Goal: Information Seeking & Learning: Learn about a topic

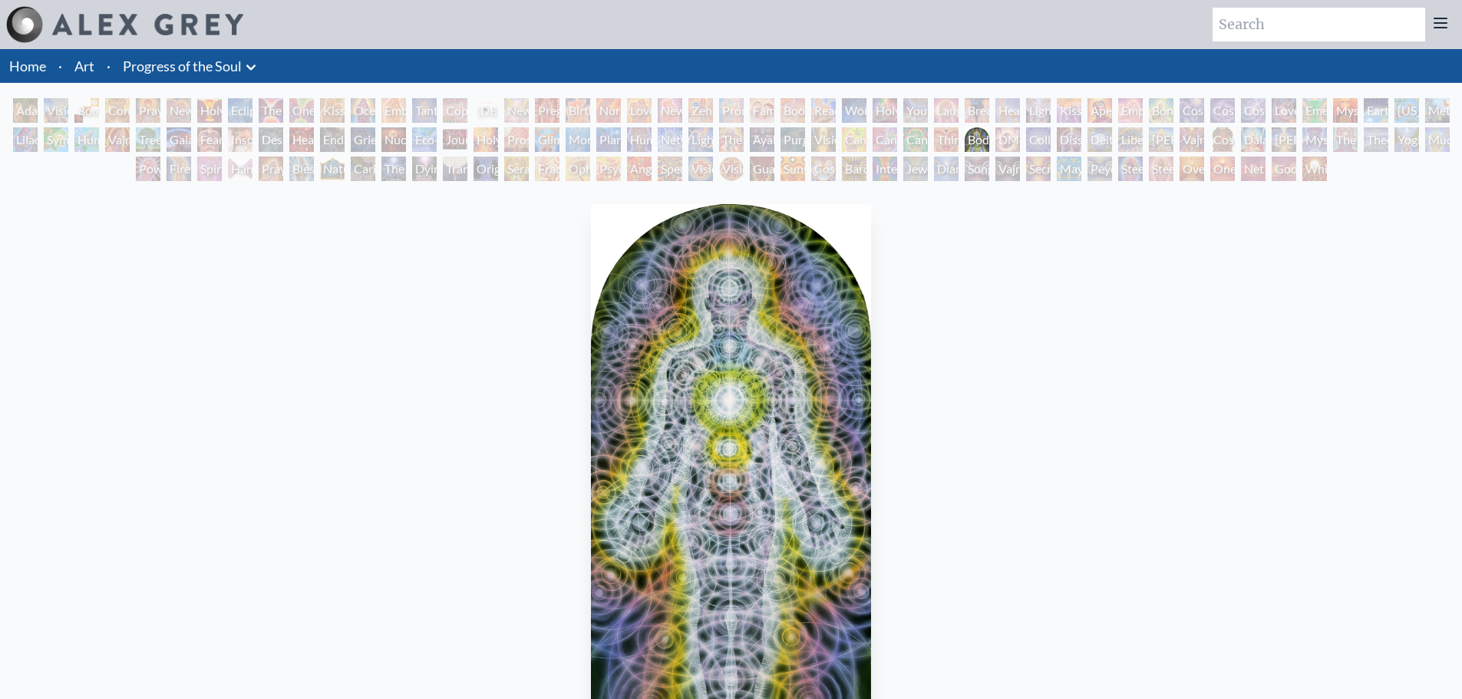
click at [919, 163] on div "Jewel Being" at bounding box center [915, 169] width 25 height 25
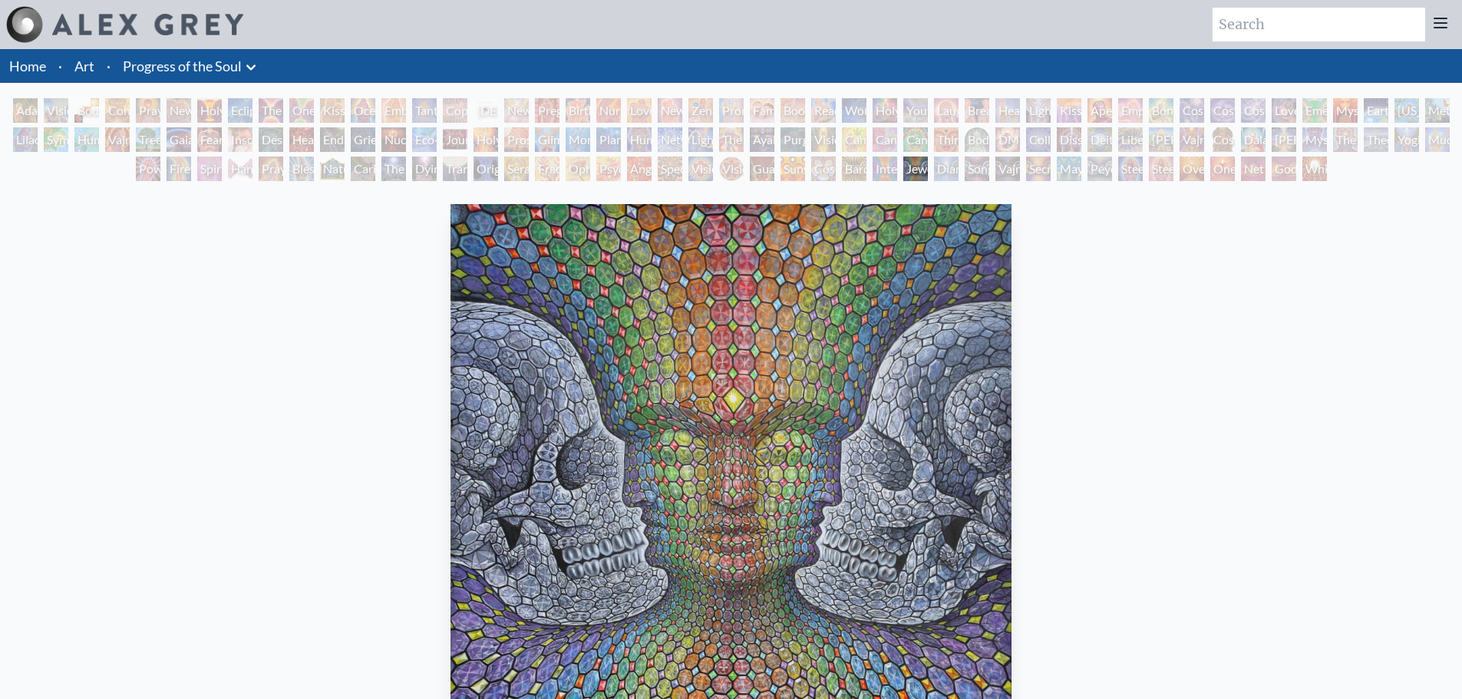
click at [72, 64] on li "Art" at bounding box center [84, 66] width 32 height 34
click at [86, 75] on link "Art" at bounding box center [84, 65] width 20 height 21
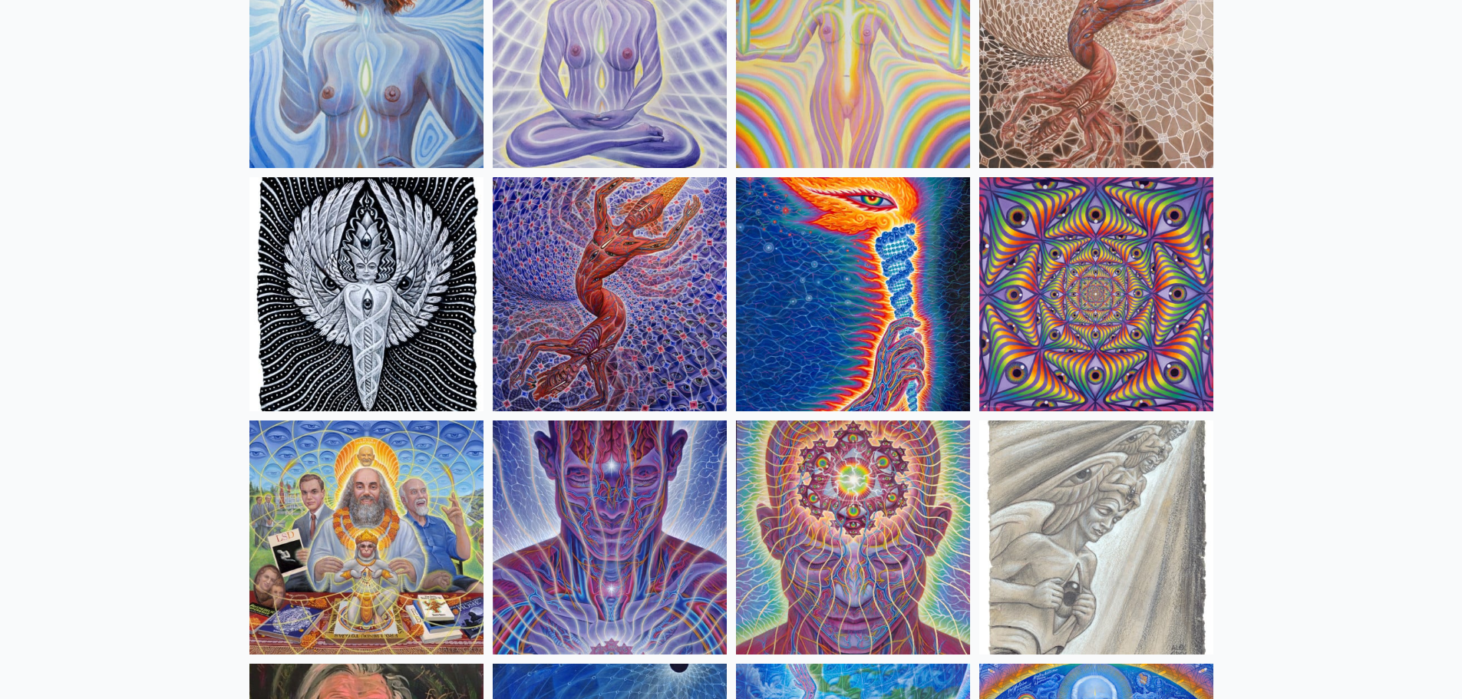
scroll to position [1611, 0]
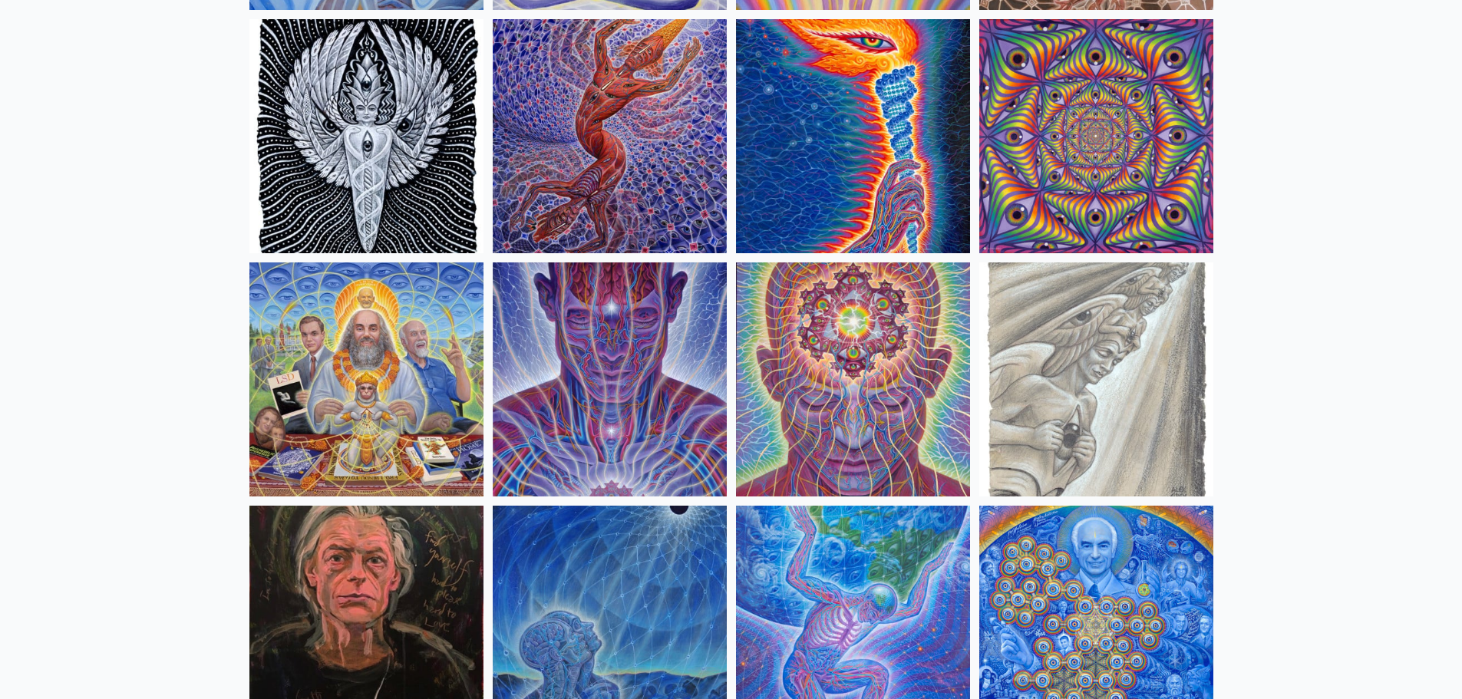
click at [802, 355] on img at bounding box center [853, 379] width 234 height 234
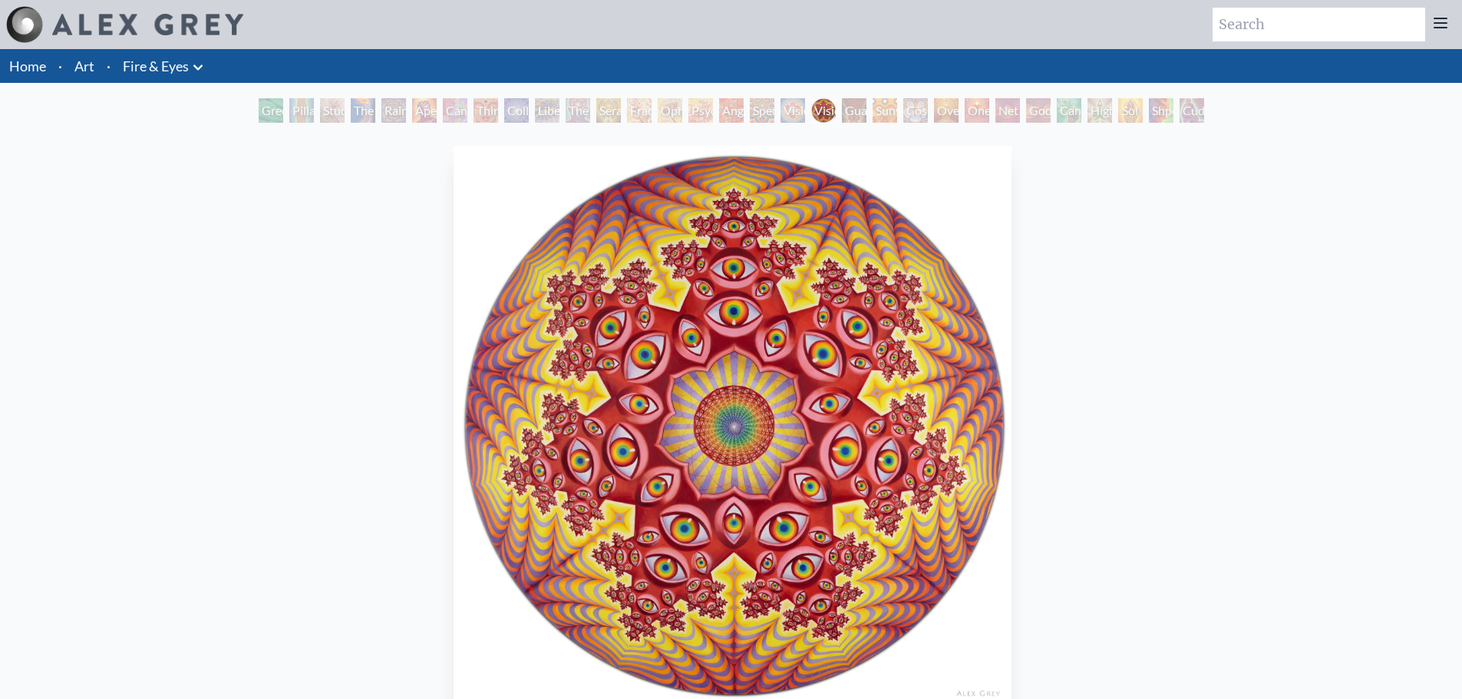
click at [770, 437] on img "19 / 31" at bounding box center [733, 425] width 558 height 559
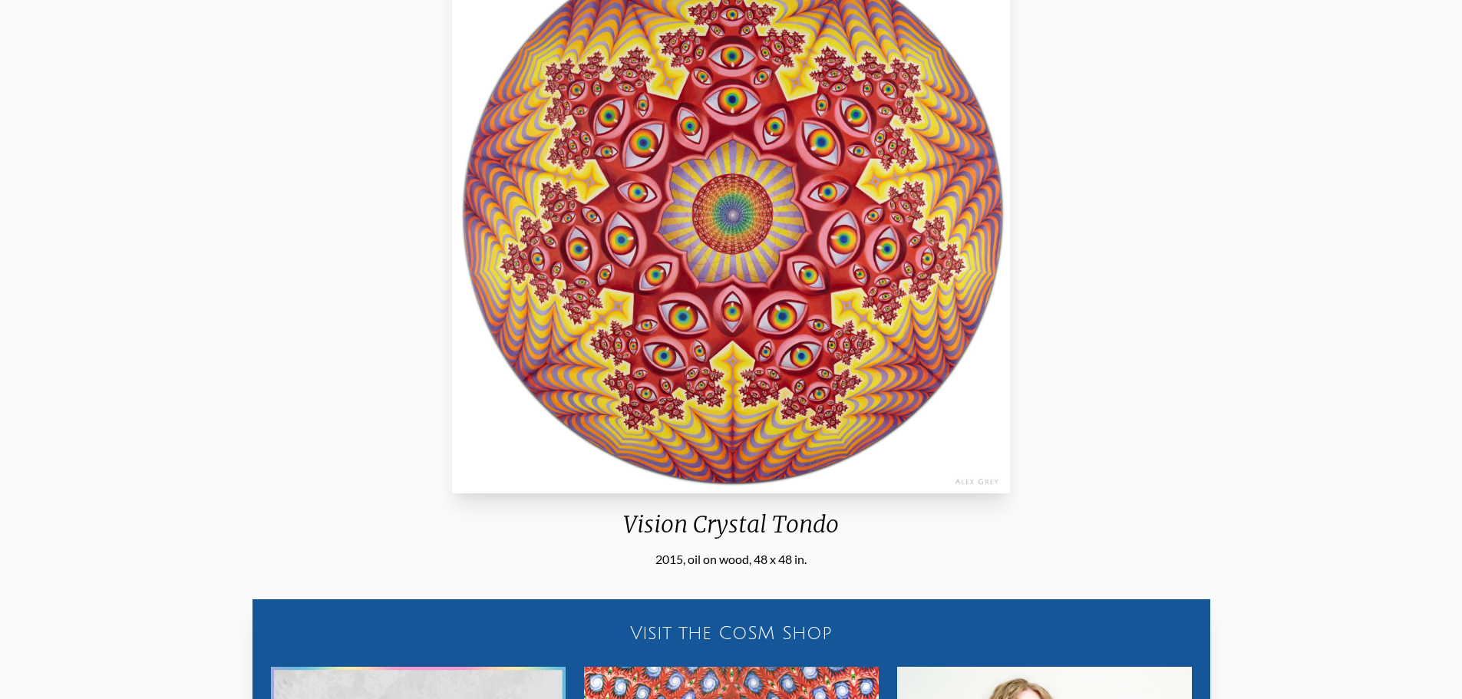
scroll to position [153, 0]
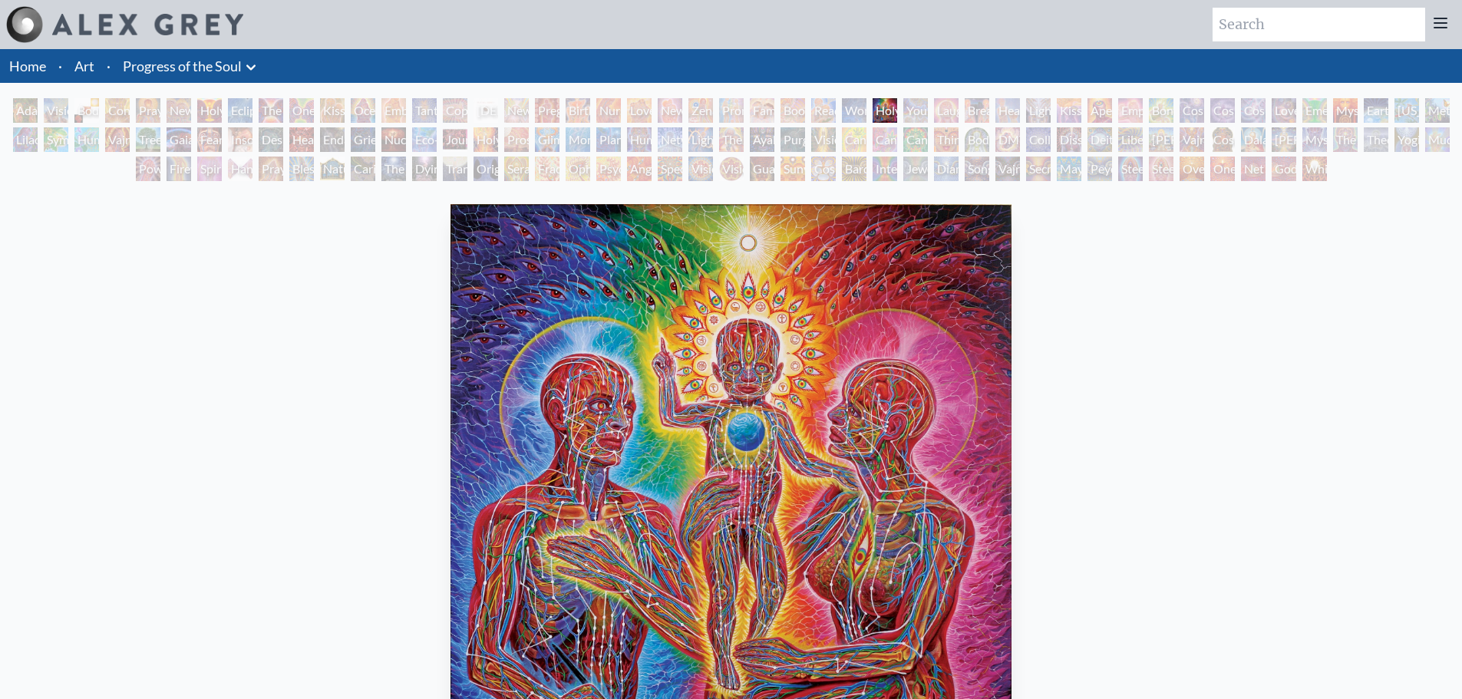
click at [1347, 32] on input "search" at bounding box center [1318, 25] width 213 height 34
type input "asymmetrical paintins"
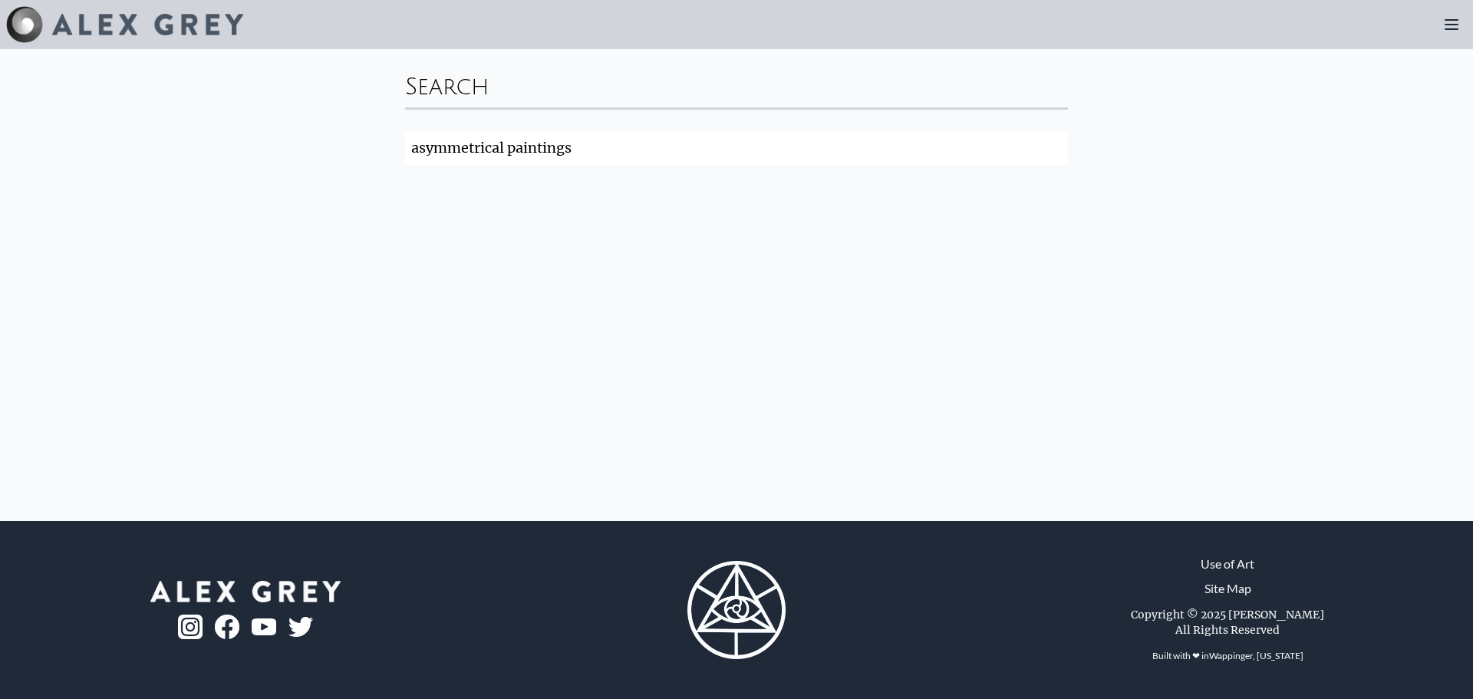
type input "asymmetrical paintings"
click button "Search" at bounding box center [0, 0] width 0 height 0
